Goal: Information Seeking & Learning: Learn about a topic

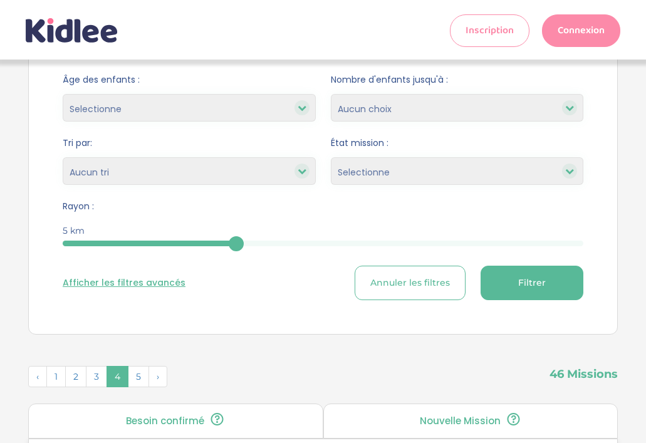
scroll to position [145, 0]
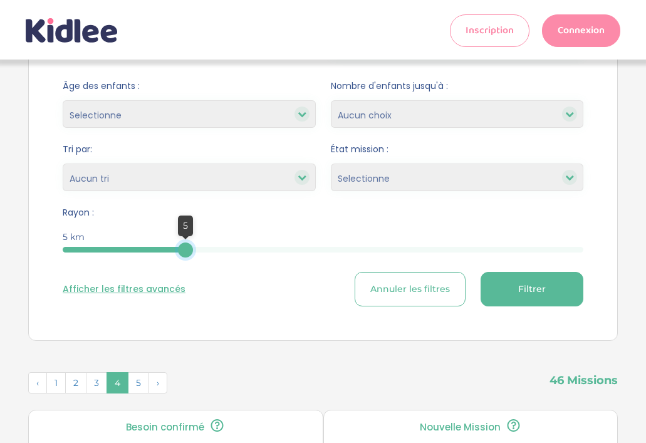
drag, startPoint x: 236, startPoint y: 255, endPoint x: 163, endPoint y: 252, distance: 73.4
click at [178, 253] on div at bounding box center [185, 250] width 15 height 15
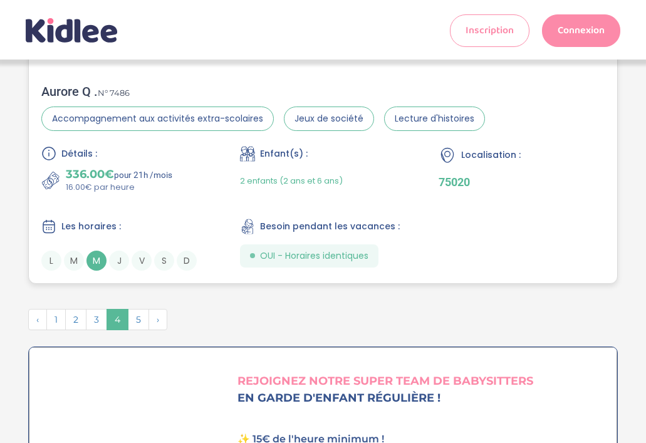
scroll to position [3491, 0]
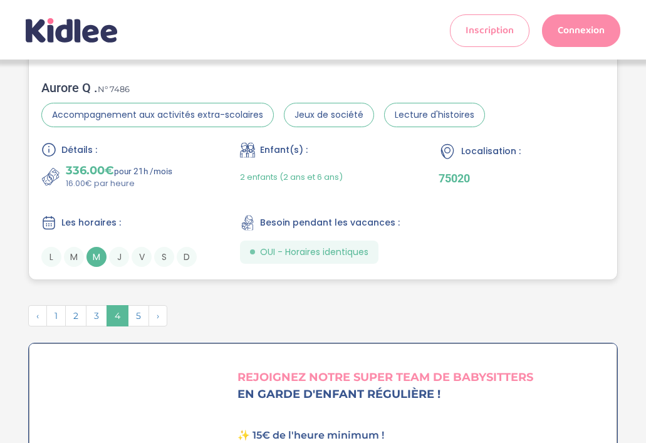
click at [98, 247] on span "M" at bounding box center [97, 257] width 20 height 20
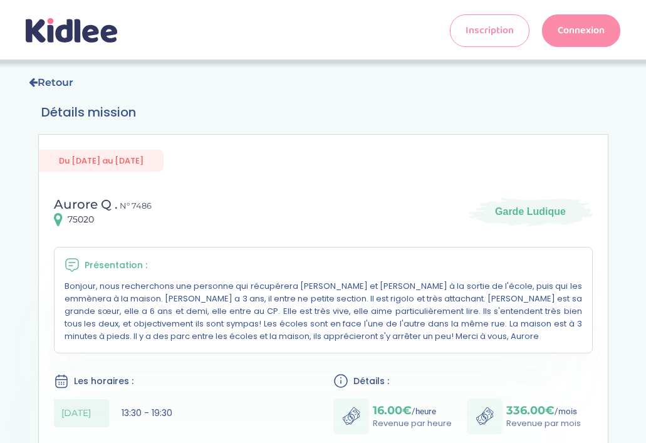
scroll to position [1, 0]
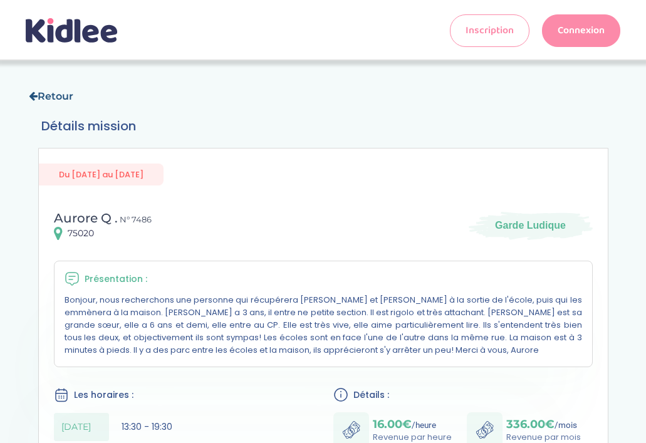
click at [51, 93] on link "Retour" at bounding box center [51, 96] width 45 height 12
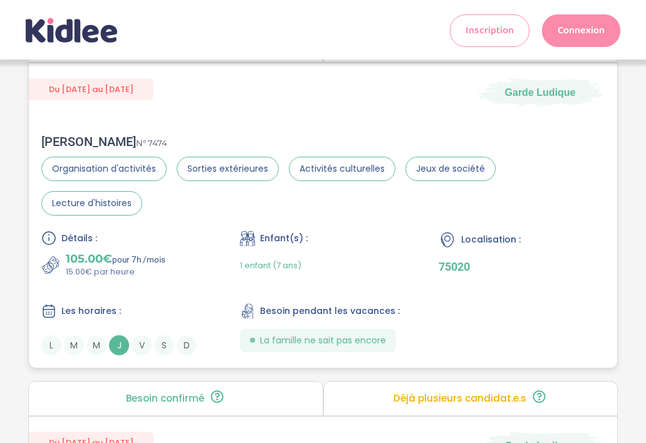
scroll to position [2414, 0]
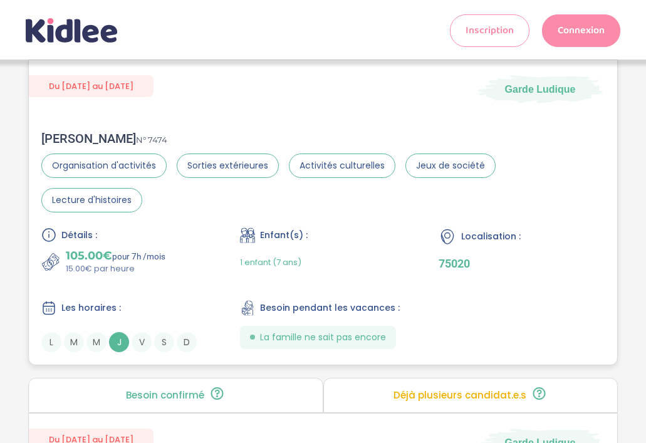
click at [119, 249] on p "105.00€ pour 7h /mois" at bounding box center [116, 256] width 100 height 14
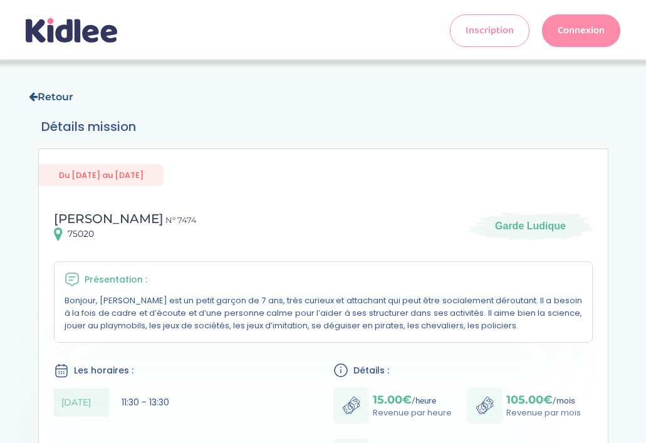
click at [57, 97] on link "Retour" at bounding box center [51, 97] width 45 height 12
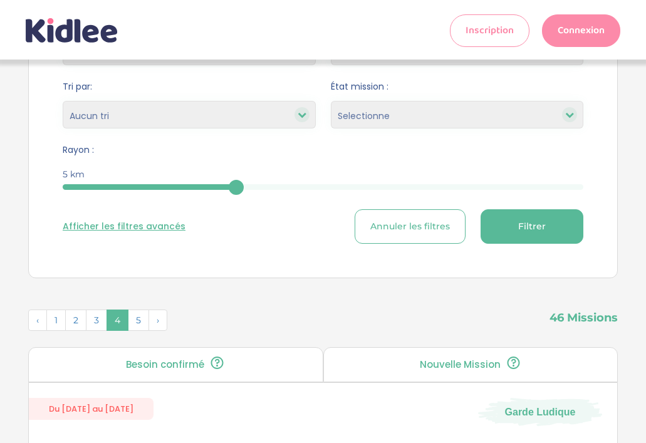
scroll to position [253, 0]
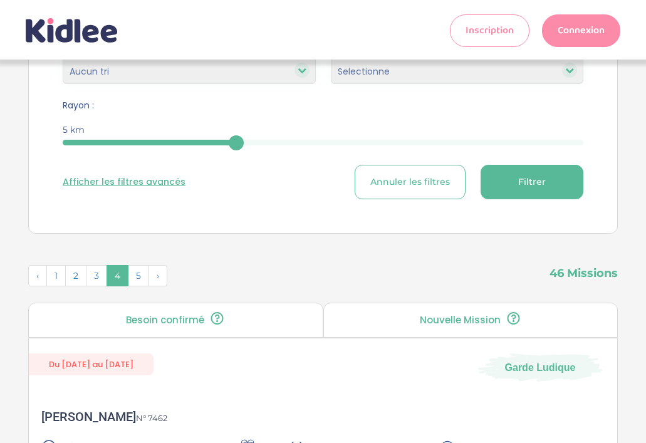
click at [528, 185] on span "Filtrer" at bounding box center [532, 182] width 28 height 13
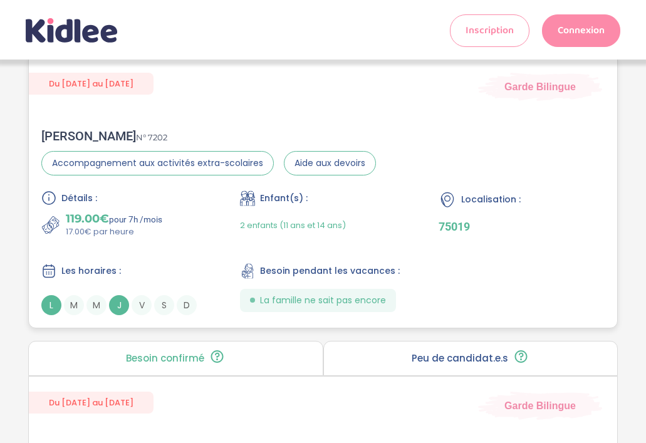
scroll to position [2099, 0]
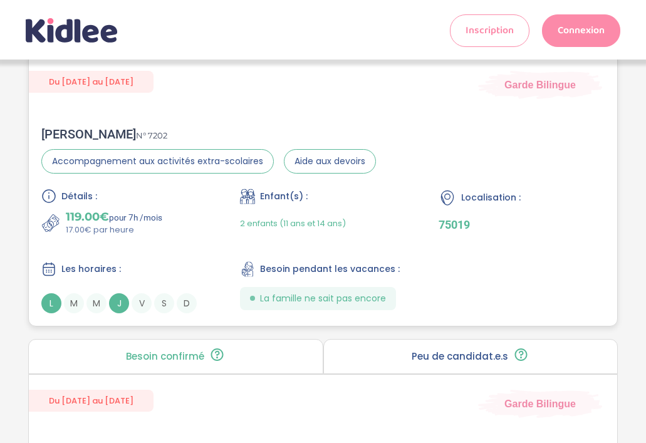
click at [298, 229] on span "2 enfants (11 ans et 14 ans)" at bounding box center [293, 224] width 106 height 12
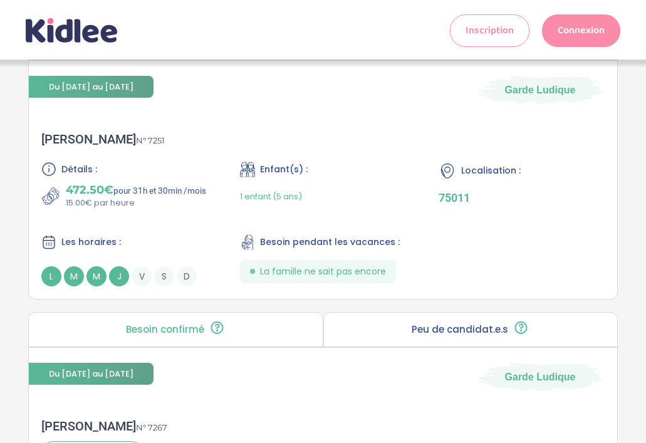
scroll to position [2733, 0]
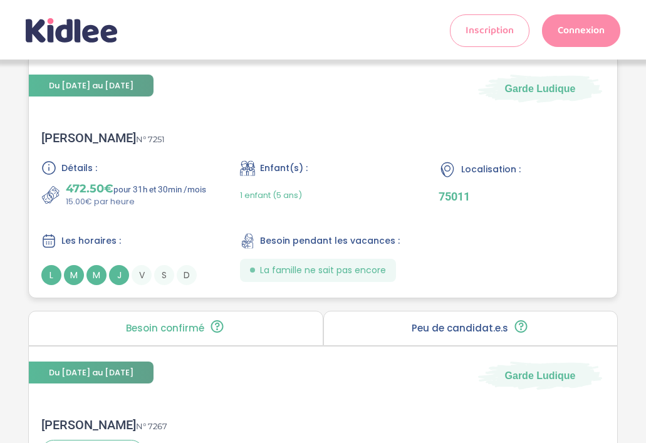
click at [281, 237] on div "Détails : 472.50€ pour 31h et 30min /mois 15.00€ par heure Enfant(s) : 1 enfant…" at bounding box center [323, 222] width 564 height 125
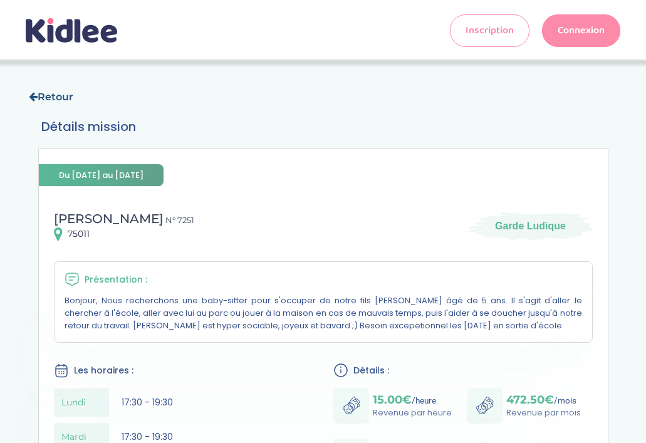
click at [54, 91] on link "Retour" at bounding box center [51, 97] width 45 height 12
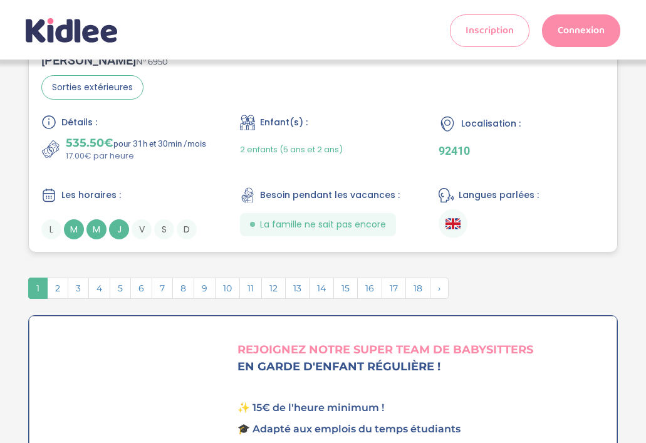
scroll to position [3517, 0]
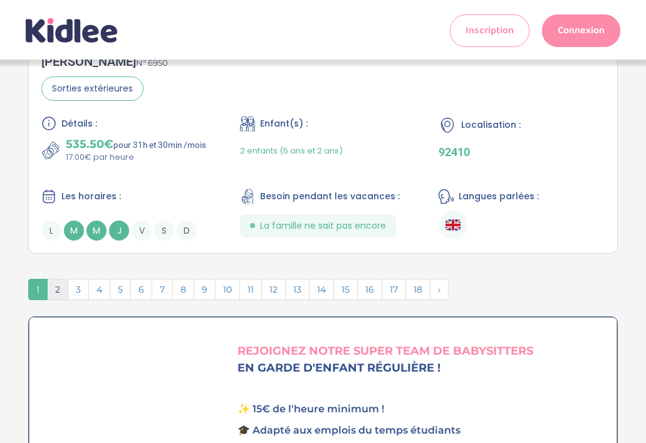
click at [57, 300] on span "2" at bounding box center [57, 289] width 21 height 21
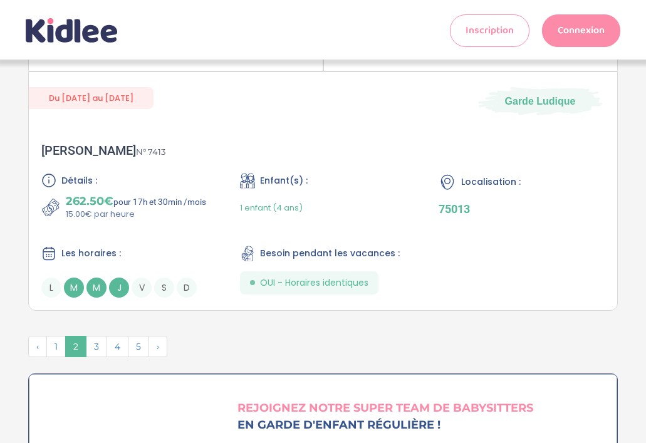
scroll to position [3482, 0]
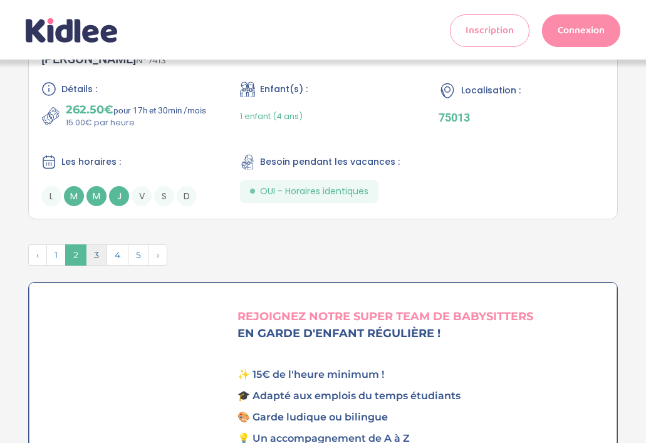
click at [95, 266] on span "3" at bounding box center [96, 254] width 21 height 21
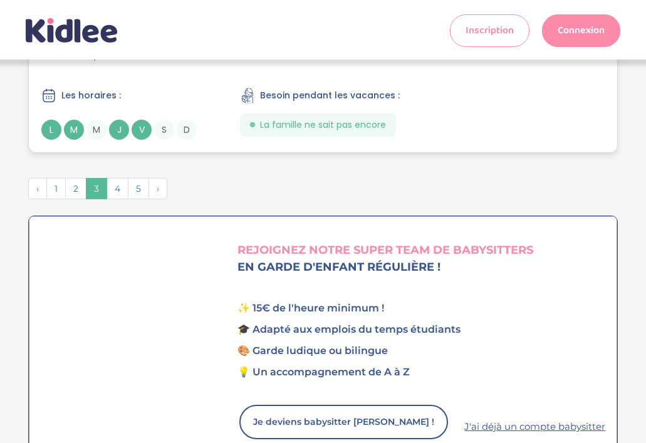
scroll to position [3556, 0]
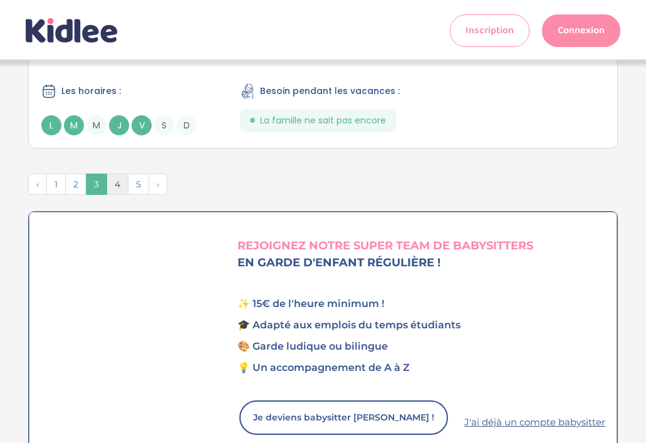
click at [120, 174] on span "4" at bounding box center [118, 184] width 22 height 21
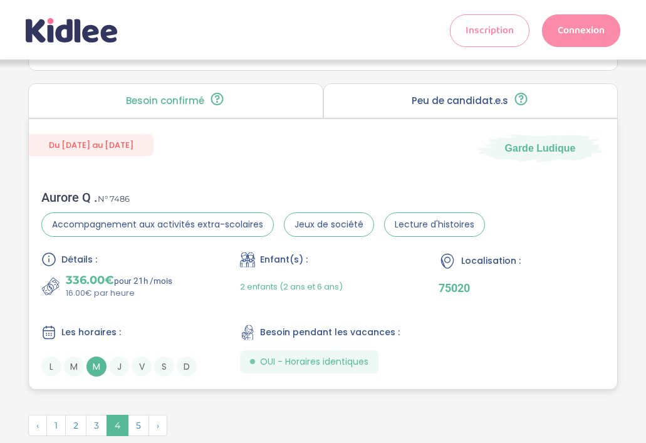
scroll to position [3378, 0]
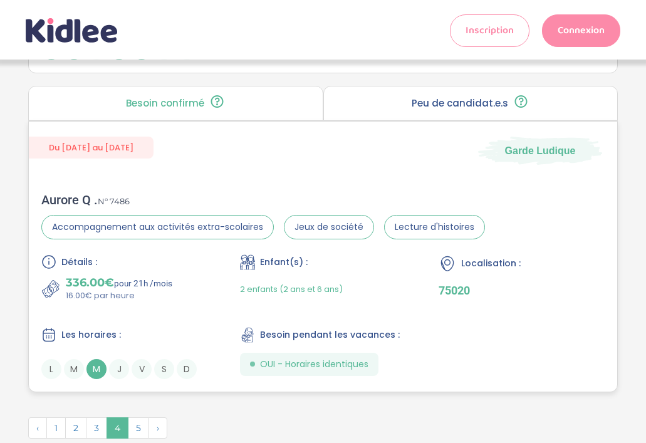
click at [286, 282] on div "2 enfants (2 ans et 6 ans)" at bounding box center [291, 289] width 103 height 26
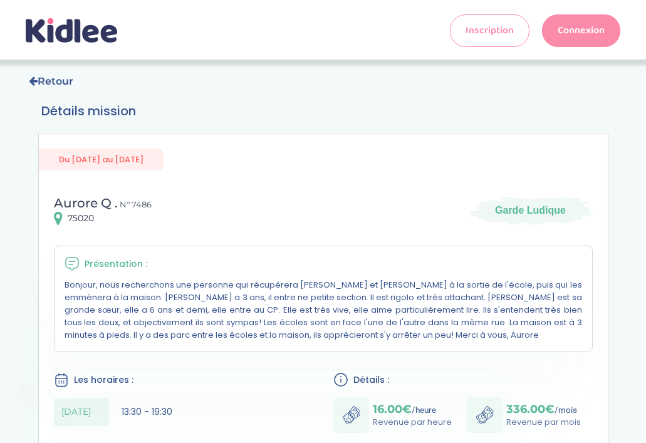
scroll to position [13, 0]
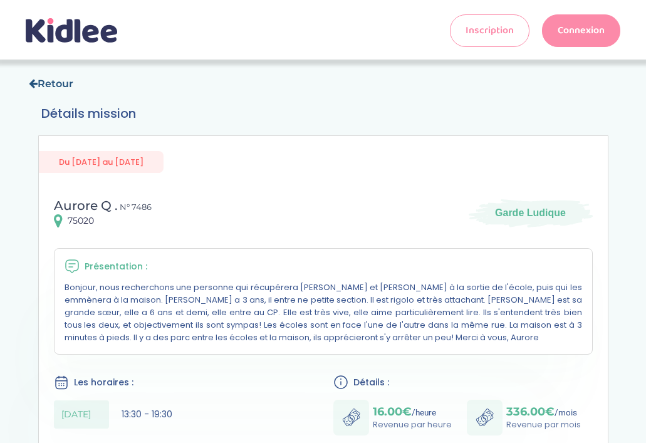
click at [56, 80] on link "Retour" at bounding box center [51, 84] width 45 height 12
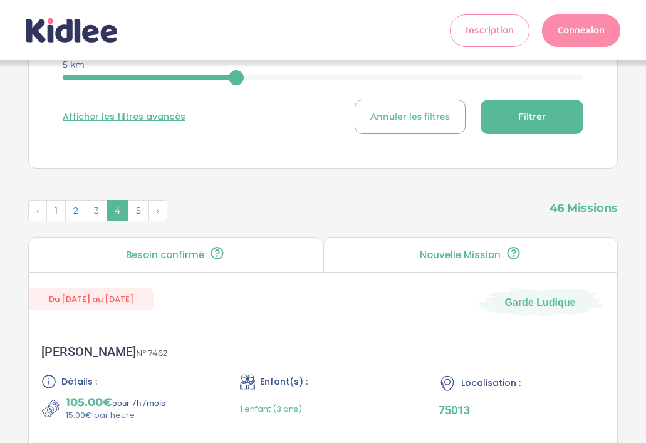
scroll to position [322, 0]
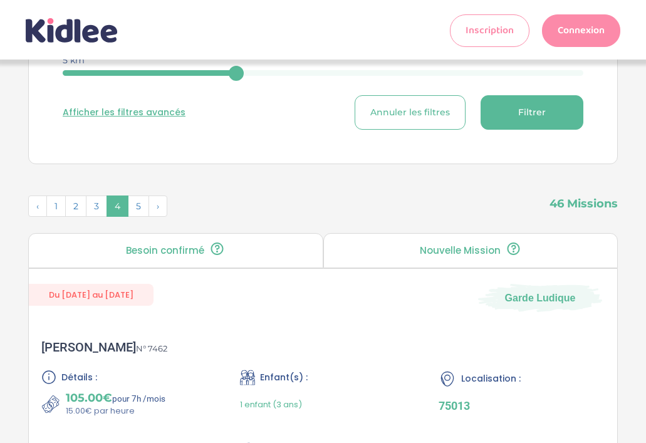
click at [134, 113] on button "Afficher les filtres avancés" at bounding box center [124, 112] width 123 height 13
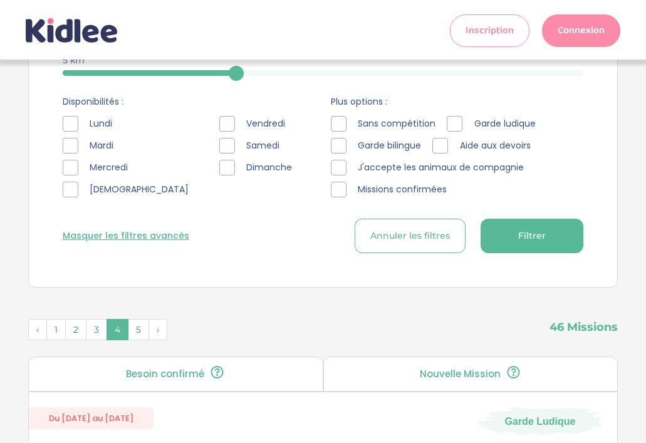
click at [219, 147] on div at bounding box center [227, 146] width 16 height 16
click at [521, 241] on span "Filtrer" at bounding box center [532, 235] width 28 height 13
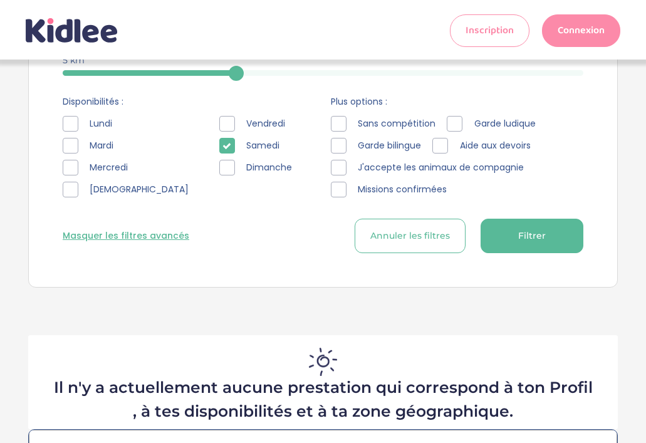
click at [223, 143] on icon at bounding box center [227, 146] width 9 height 9
click at [219, 129] on div at bounding box center [227, 124] width 16 height 16
click at [517, 236] on button "Filtrer" at bounding box center [532, 236] width 103 height 34
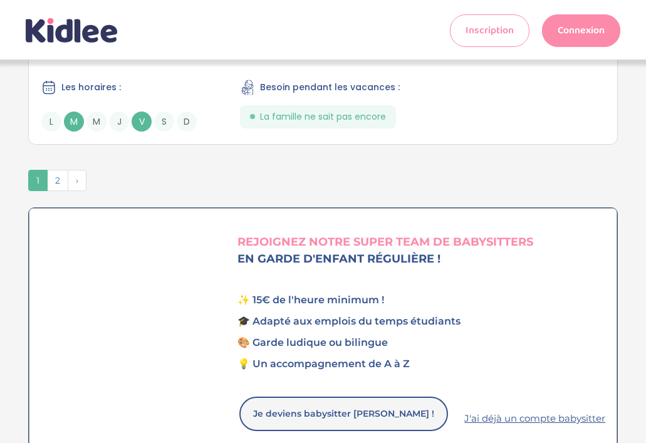
scroll to position [3548, 0]
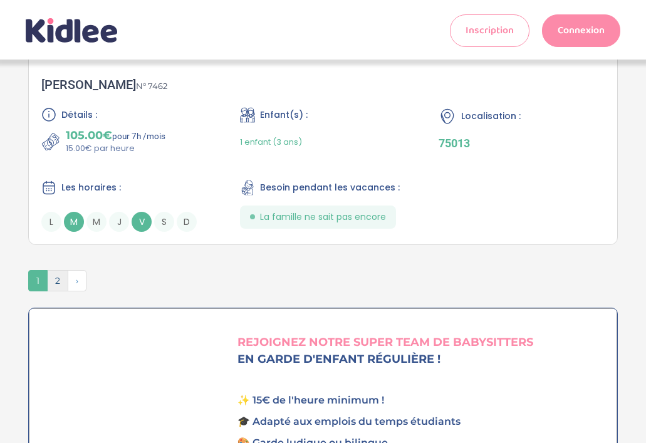
click at [51, 292] on span "2" at bounding box center [57, 280] width 21 height 21
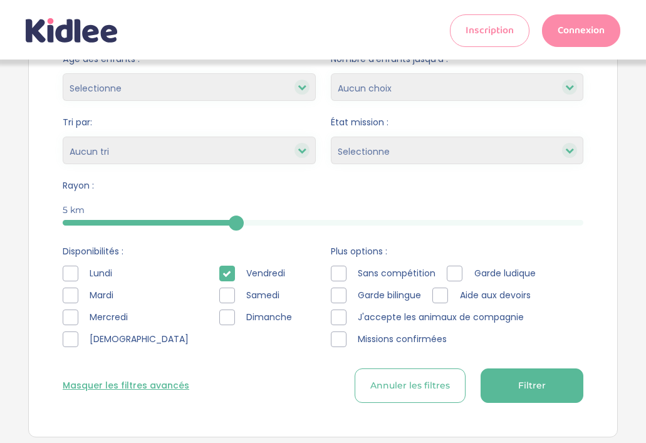
scroll to position [174, 0]
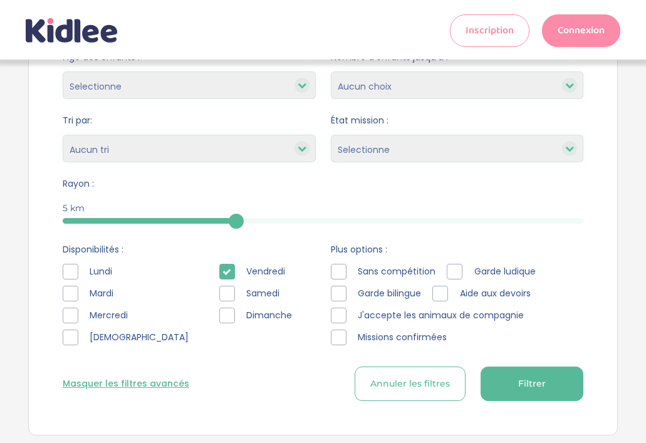
click at [223, 276] on icon at bounding box center [227, 272] width 9 height 9
click at [71, 315] on div at bounding box center [71, 316] width 16 height 16
click at [540, 381] on span "Filtrer" at bounding box center [532, 383] width 28 height 13
click at [539, 386] on span "Filtrer" at bounding box center [532, 383] width 28 height 13
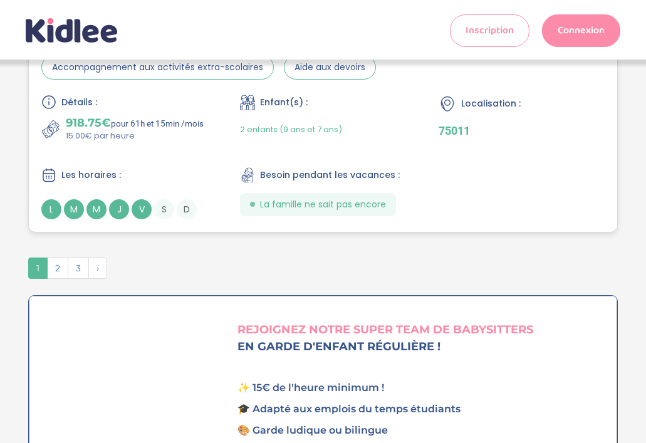
scroll to position [3592, 0]
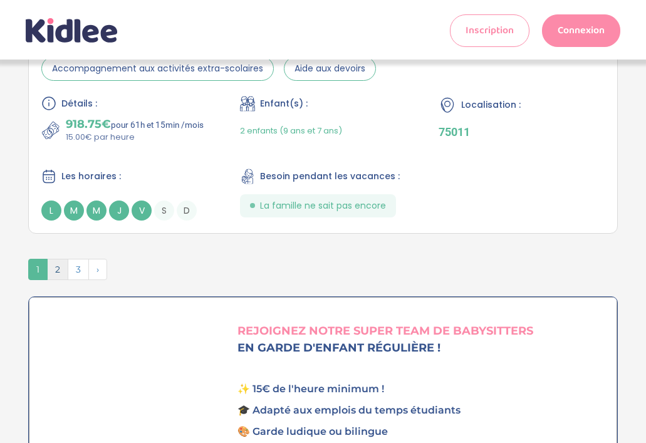
click at [56, 280] on span "2" at bounding box center [57, 269] width 21 height 21
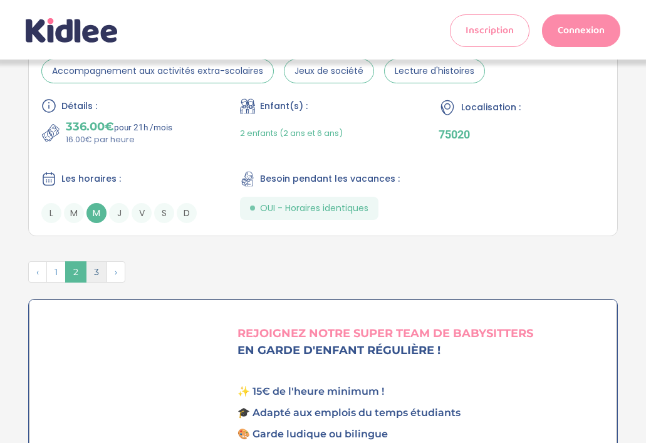
click at [96, 283] on span "3" at bounding box center [96, 271] width 21 height 21
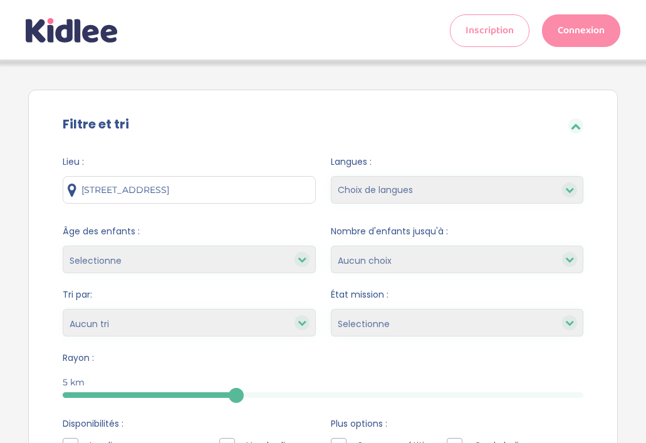
scroll to position [0, 0]
